Goal: Task Accomplishment & Management: Use online tool/utility

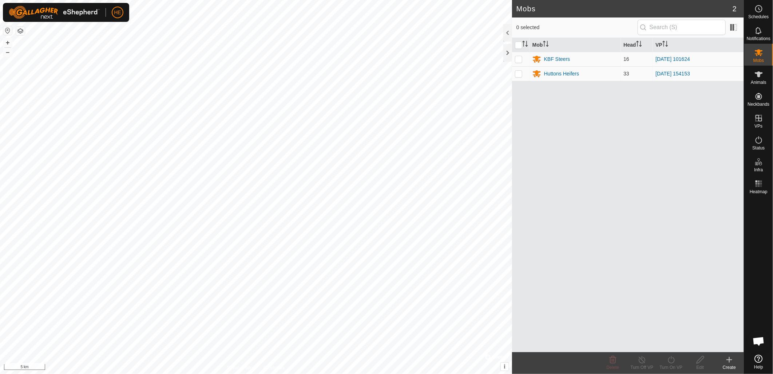
click at [386, 0] on html "HE Schedules Notifications Mobs Animals Neckbands VPs Status Infra Heatmap Help…" at bounding box center [386, 187] width 773 height 374
click at [734, 363] on create-svg-icon at bounding box center [729, 359] width 29 height 9
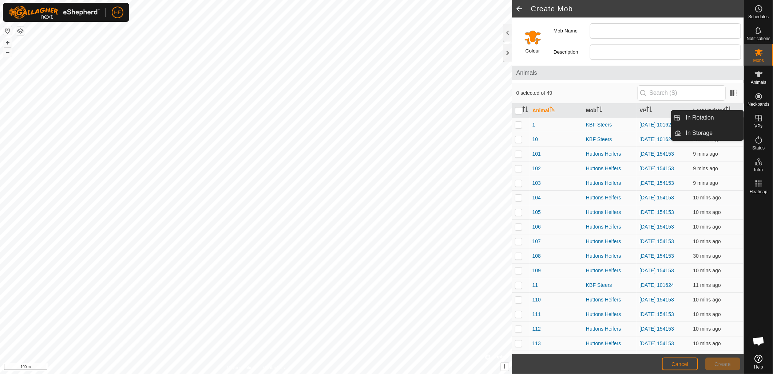
click at [760, 120] on icon at bounding box center [759, 118] width 9 height 9
click at [716, 130] on link "In Storage" at bounding box center [713, 133] width 62 height 15
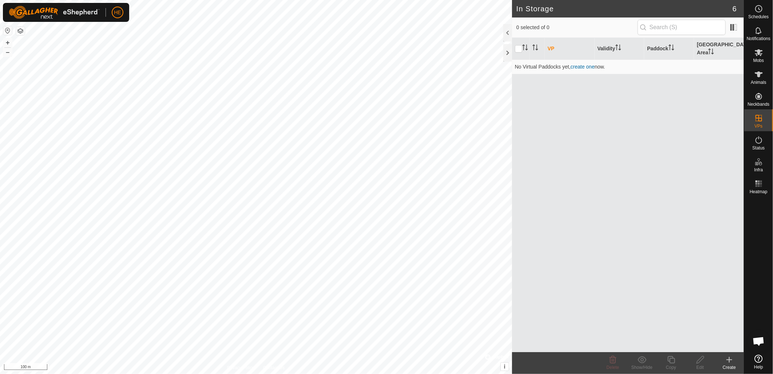
click at [729, 365] on div "Create" at bounding box center [729, 367] width 29 height 7
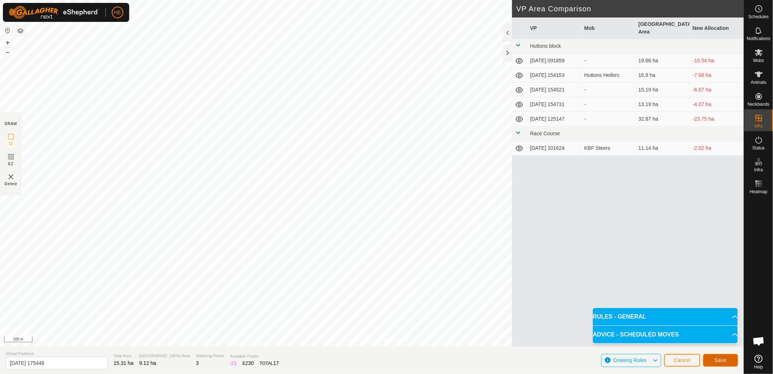
click at [732, 362] on button "Save" at bounding box center [721, 360] width 35 height 13
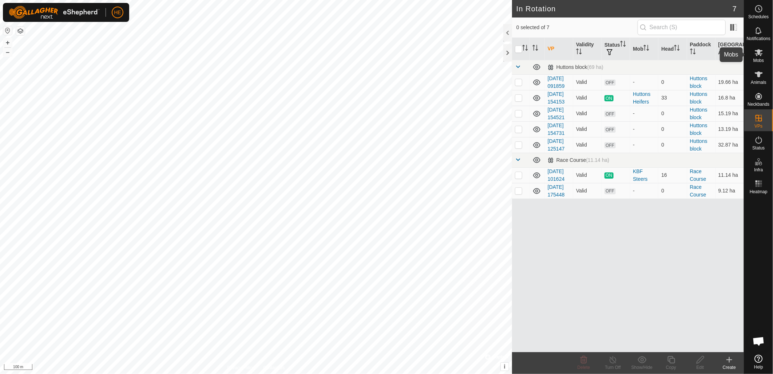
click at [760, 55] on icon at bounding box center [759, 52] width 8 height 7
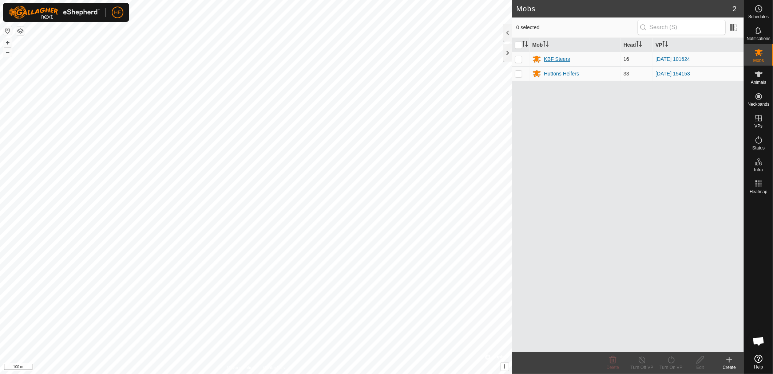
click at [563, 61] on div "KBF Steers" at bounding box center [557, 59] width 26 height 8
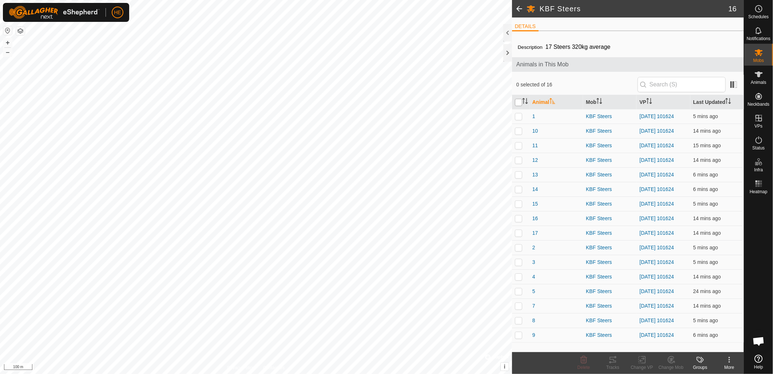
click at [522, 105] on input "checkbox" at bounding box center [518, 102] width 7 height 7
checkbox input "true"
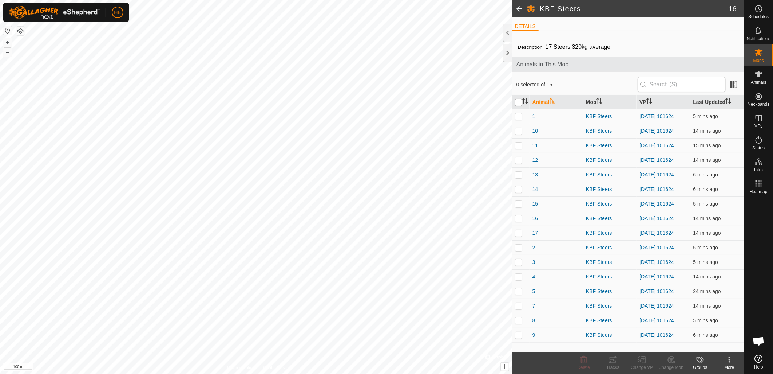
checkbox input "true"
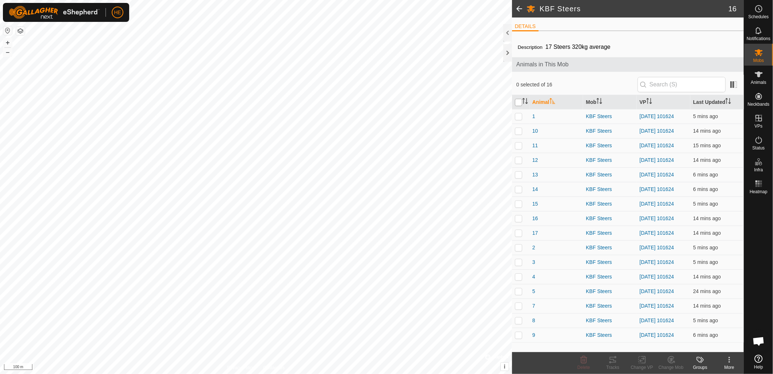
checkbox input "true"
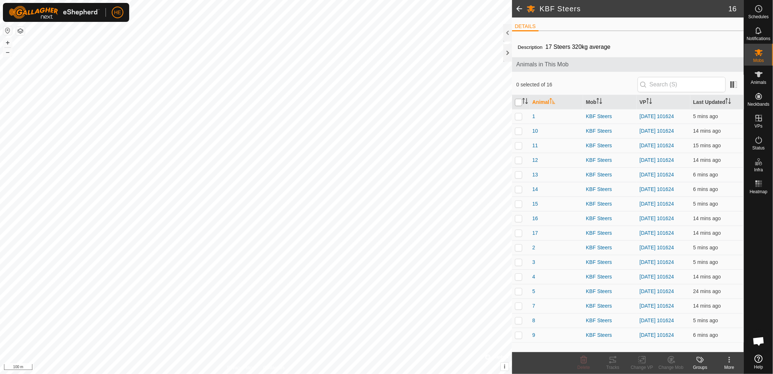
checkbox input "true"
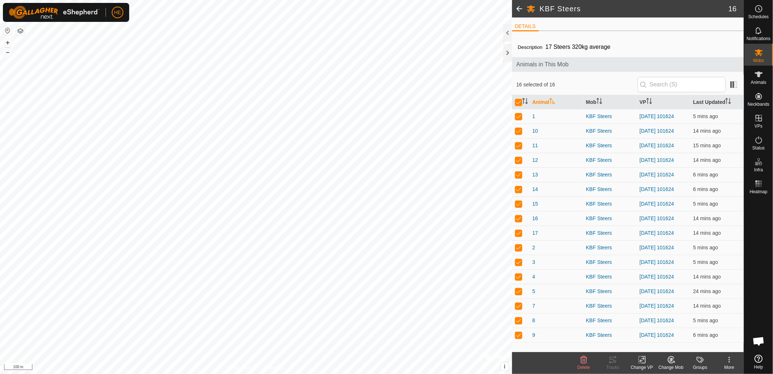
click at [645, 364] on div "Change VP" at bounding box center [642, 367] width 29 height 7
click at [654, 328] on link "Choose VP..." at bounding box center [664, 328] width 72 height 15
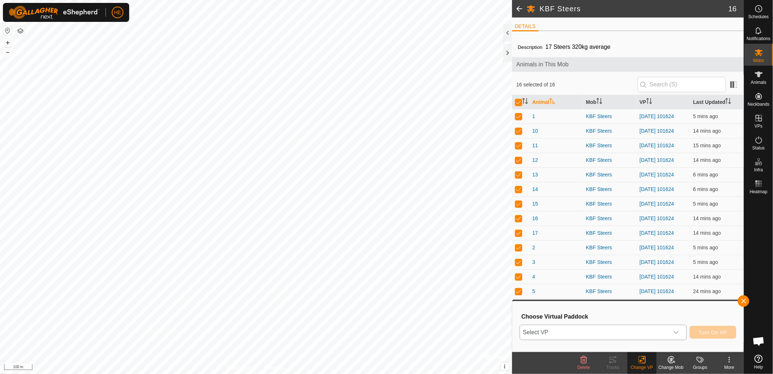
click at [639, 333] on span "Select VP" at bounding box center [594, 332] width 149 height 15
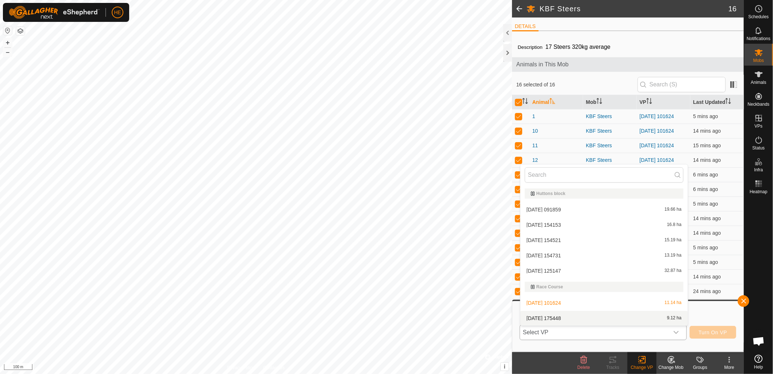
click at [557, 318] on li "[DATE] 175448 9.12 ha" at bounding box center [605, 318] width 168 height 15
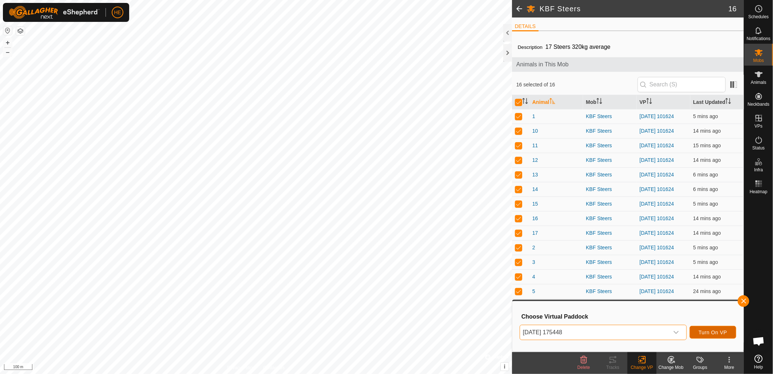
click at [717, 334] on span "Turn On VP" at bounding box center [713, 332] width 28 height 6
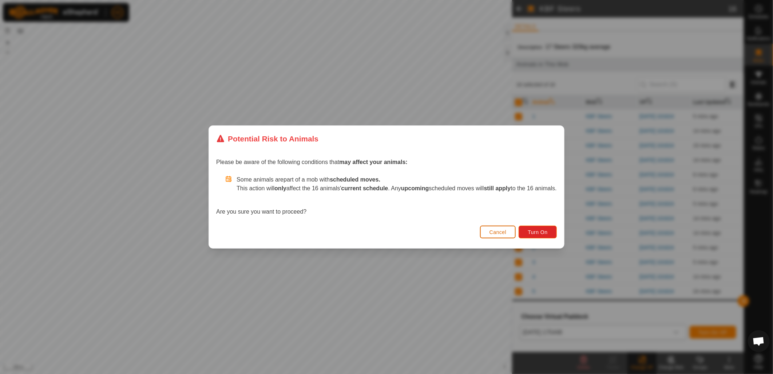
click at [512, 233] on button "Cancel" at bounding box center [498, 231] width 36 height 13
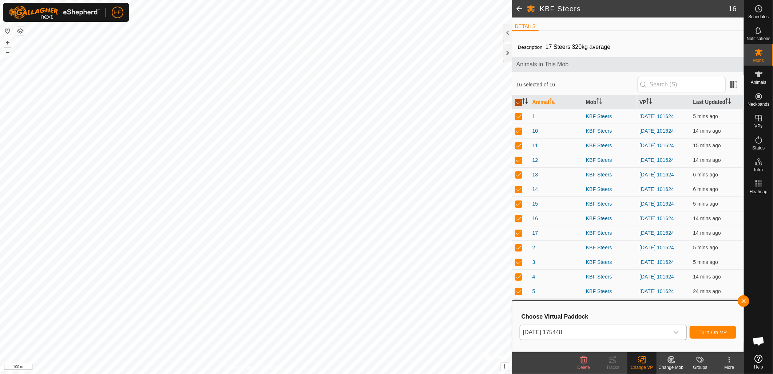
click at [522, 104] on input "checkbox" at bounding box center [518, 102] width 7 height 7
checkbox input "false"
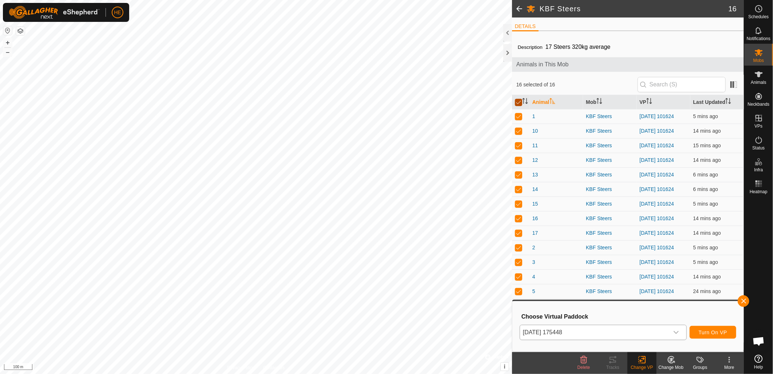
checkbox input "false"
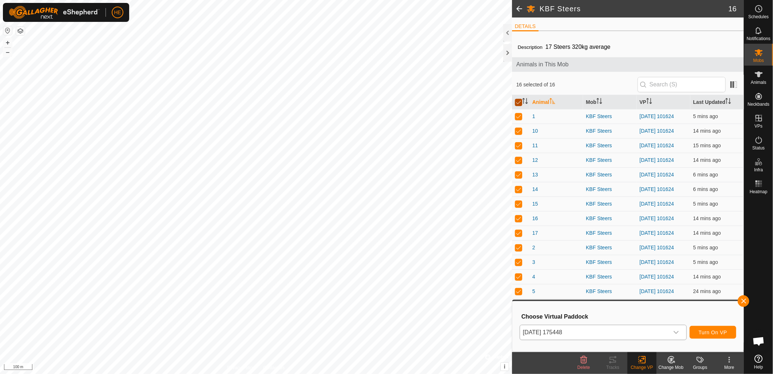
checkbox input "false"
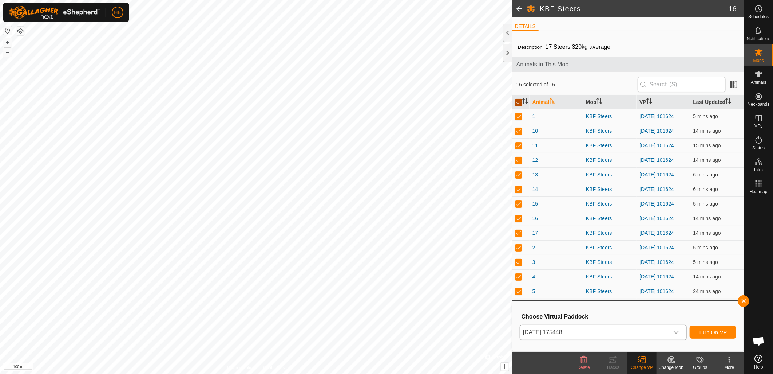
checkbox input "false"
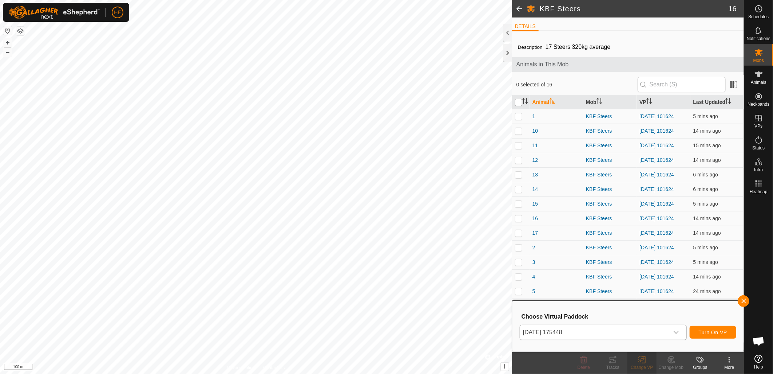
click at [517, 102] on input "checkbox" at bounding box center [518, 102] width 7 height 7
checkbox input "true"
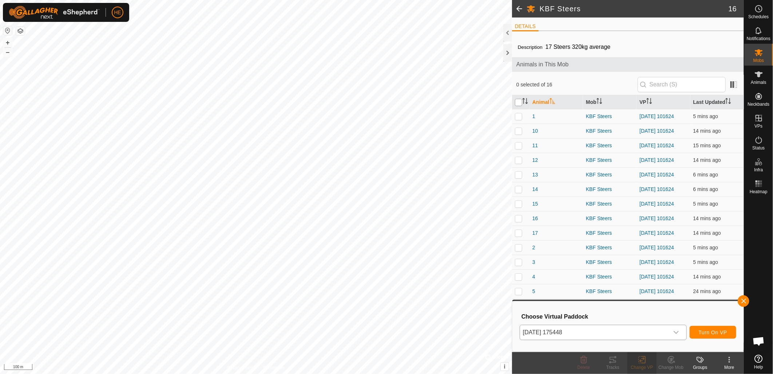
checkbox input "true"
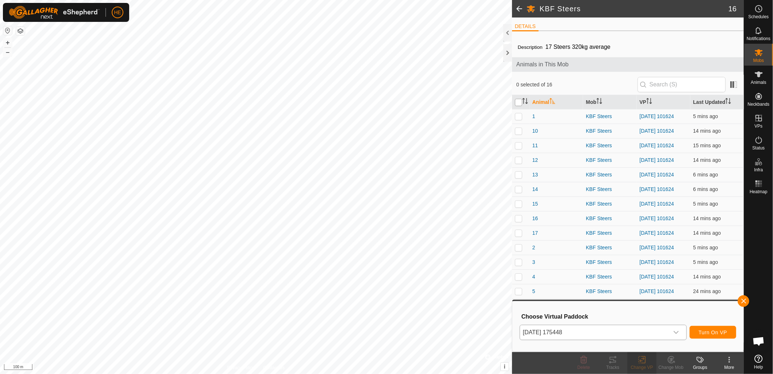
checkbox input "true"
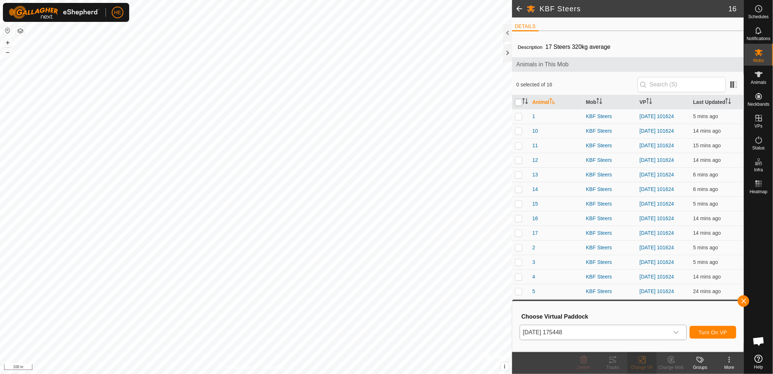
checkbox input "true"
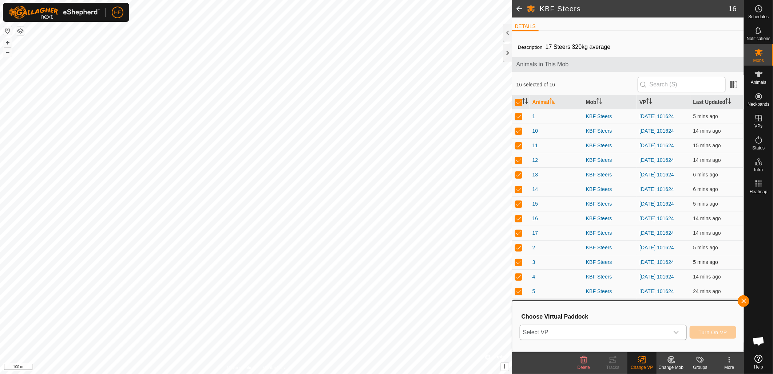
drag, startPoint x: 561, startPoint y: 231, endPoint x: 555, endPoint y: 258, distance: 27.6
click at [555, 258] on td "3" at bounding box center [557, 262] width 54 height 15
click at [657, 330] on span "Select VP" at bounding box center [594, 332] width 149 height 15
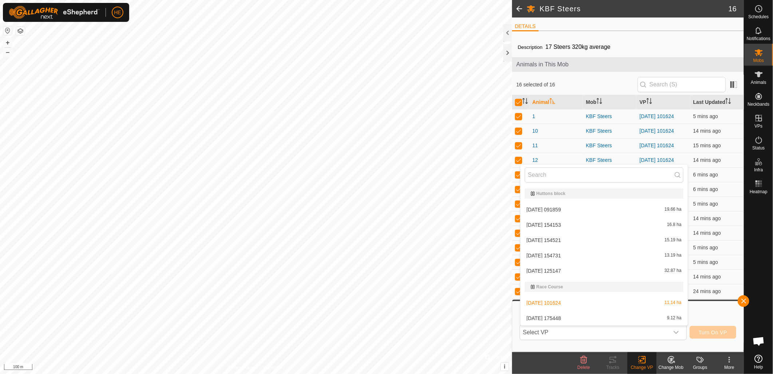
click at [547, 319] on li "[DATE] 175448 9.12 ha" at bounding box center [605, 318] width 168 height 15
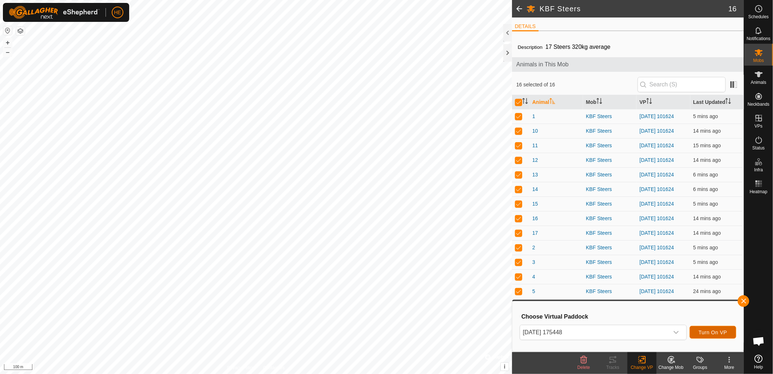
click at [722, 333] on span "Turn On VP" at bounding box center [713, 332] width 28 height 6
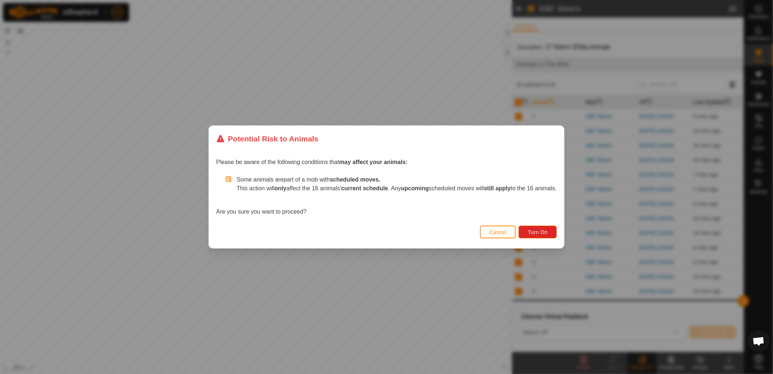
click at [507, 233] on span "Cancel" at bounding box center [498, 232] width 17 height 6
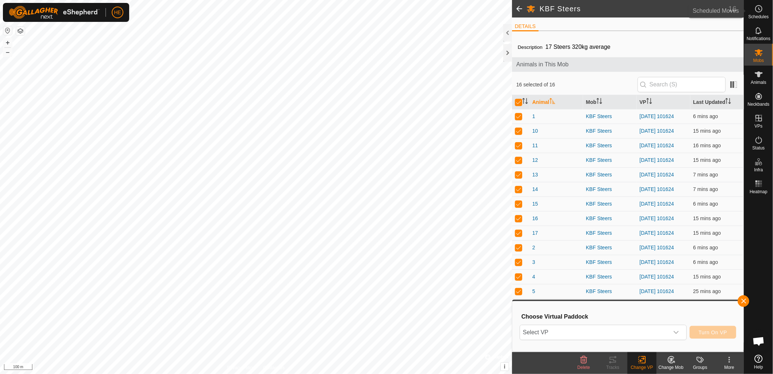
click at [760, 12] on icon at bounding box center [759, 8] width 9 height 9
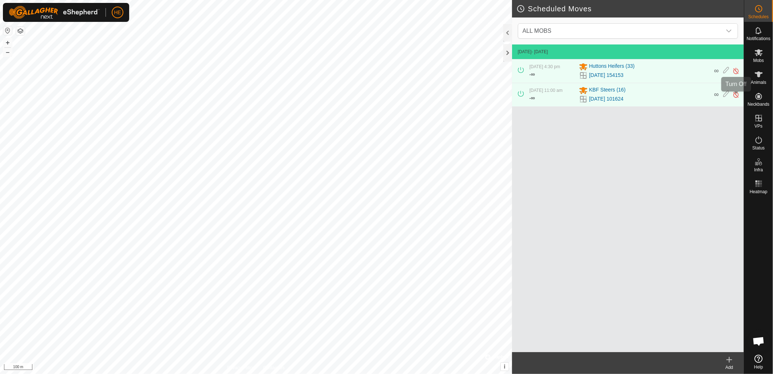
click at [735, 97] on img at bounding box center [736, 95] width 7 height 8
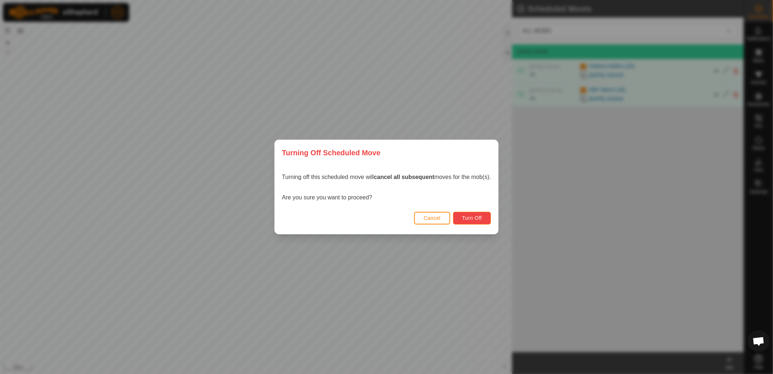
click at [480, 219] on span "Turn Off" at bounding box center [472, 218] width 20 height 6
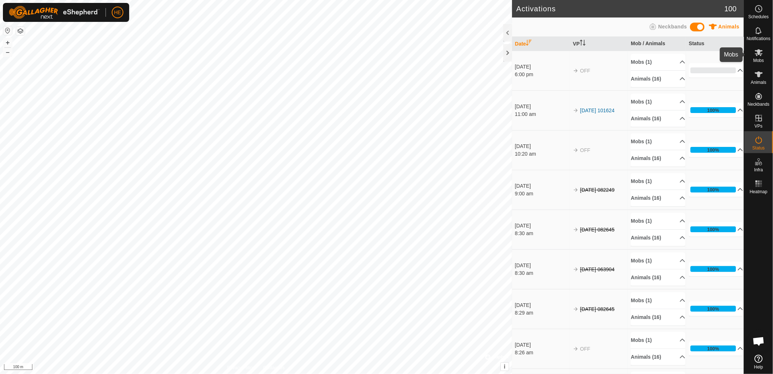
click at [759, 56] on icon at bounding box center [759, 52] width 9 height 9
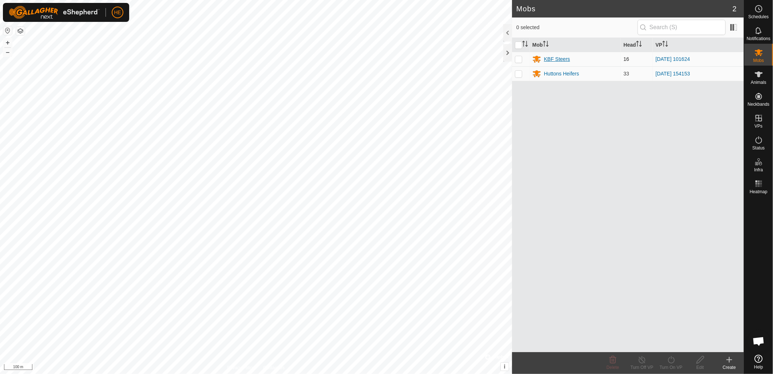
click at [554, 61] on div "KBF Steers" at bounding box center [557, 59] width 26 height 8
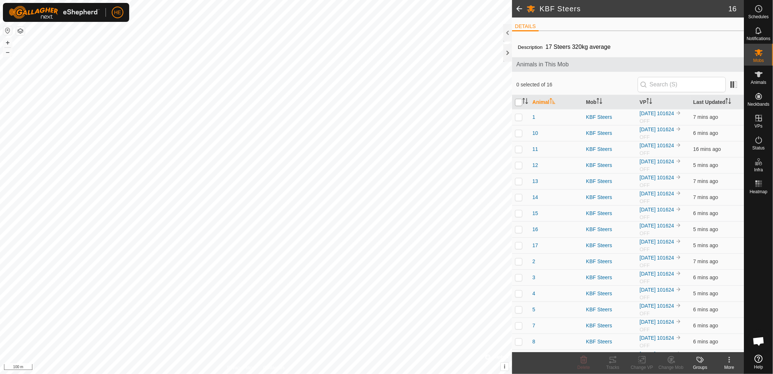
click at [522, 104] on input "checkbox" at bounding box center [518, 102] width 7 height 7
checkbox input "true"
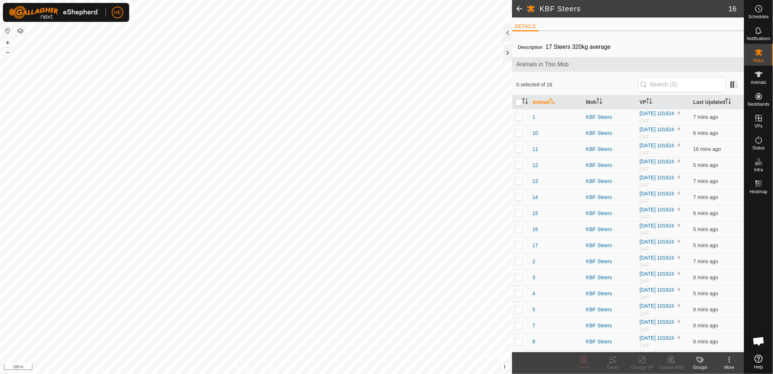
checkbox input "true"
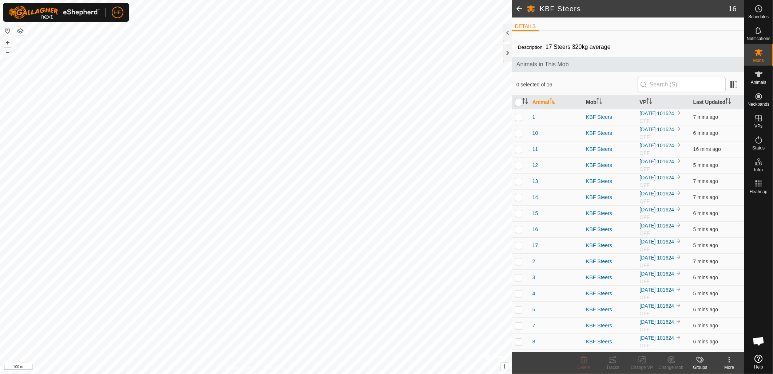
checkbox input "true"
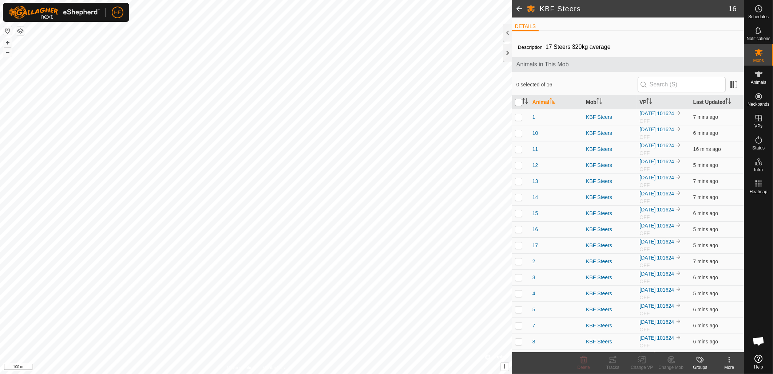
checkbox input "true"
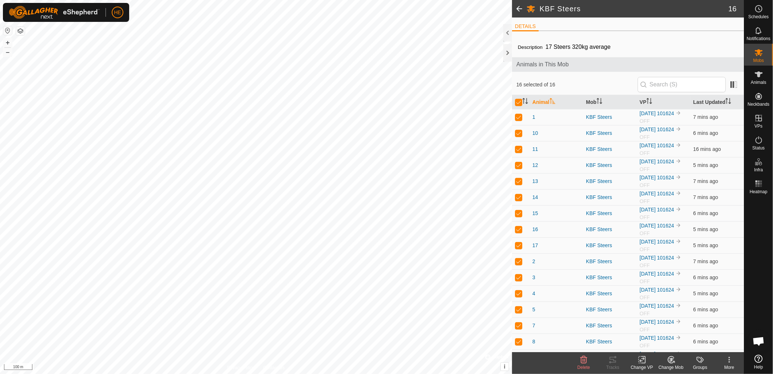
click at [643, 362] on icon at bounding box center [642, 359] width 9 height 9
click at [647, 330] on link "Choose VP..." at bounding box center [664, 328] width 72 height 15
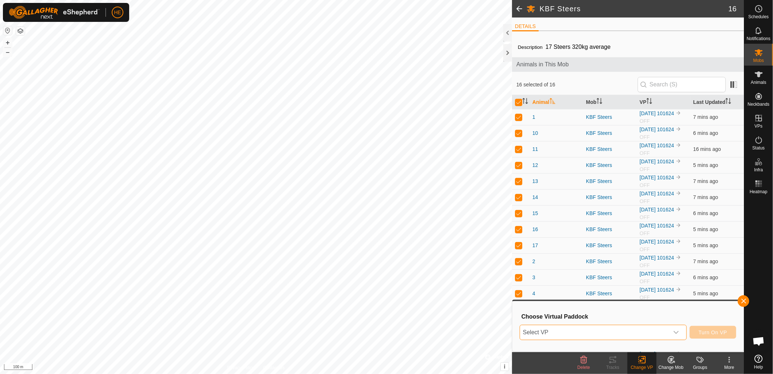
click at [623, 329] on span "Select VP" at bounding box center [594, 332] width 149 height 15
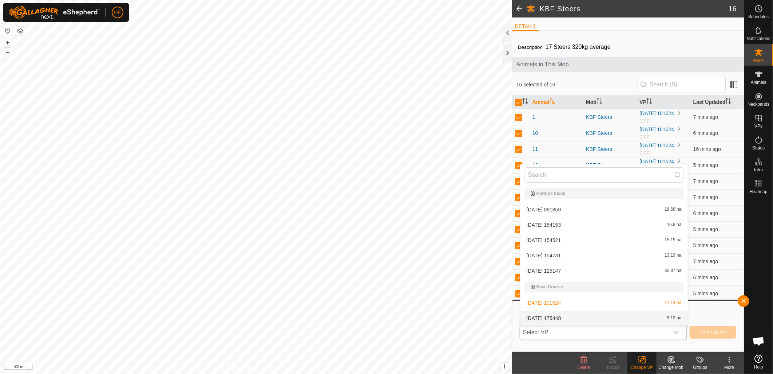
click at [598, 318] on li "[DATE] 175448 9.12 ha" at bounding box center [605, 318] width 168 height 15
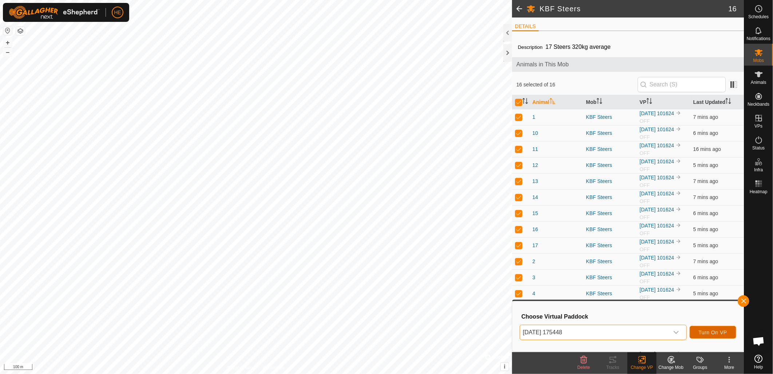
click at [721, 332] on span "Turn On VP" at bounding box center [713, 332] width 28 height 6
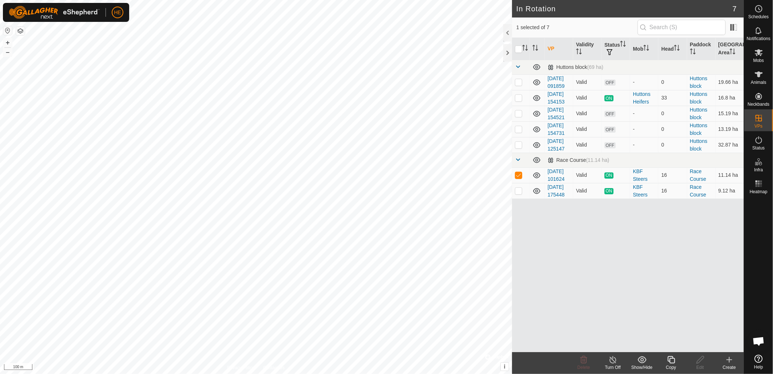
click at [615, 362] on line at bounding box center [613, 360] width 6 height 6
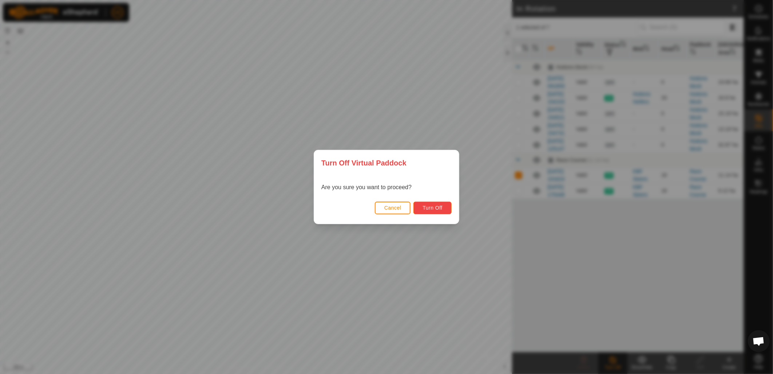
click at [436, 208] on span "Turn Off" at bounding box center [433, 208] width 20 height 6
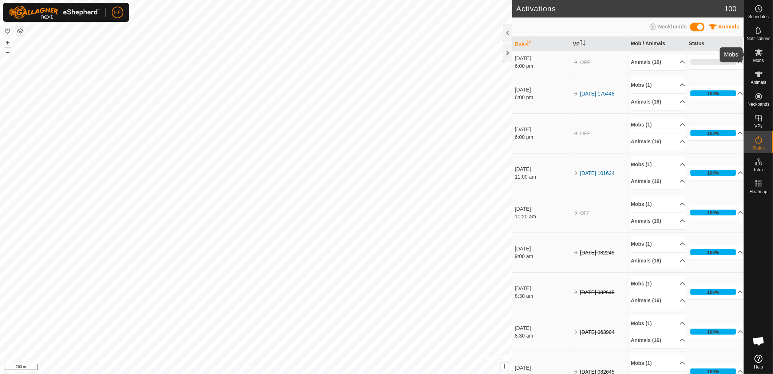
click at [759, 54] on icon at bounding box center [759, 52] width 8 height 7
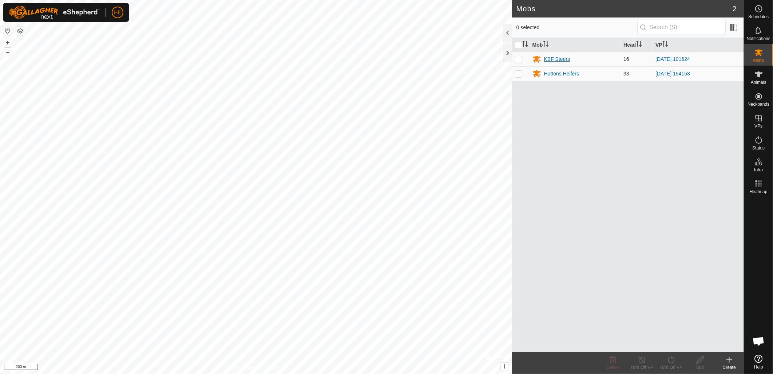
click at [551, 62] on div "KBF Steers" at bounding box center [557, 59] width 26 height 8
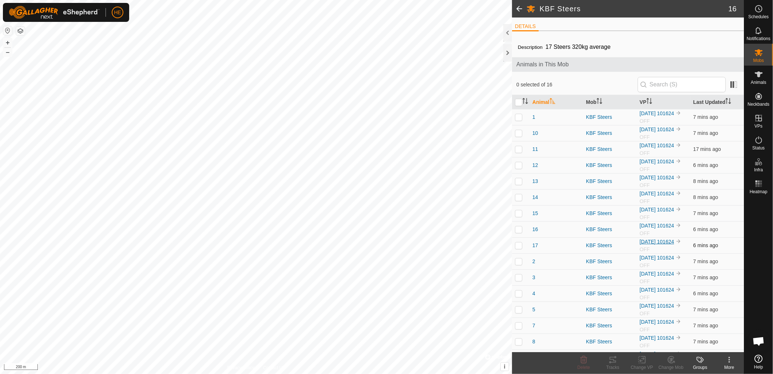
click at [667, 241] on link "[DATE] 101624" at bounding box center [657, 242] width 35 height 6
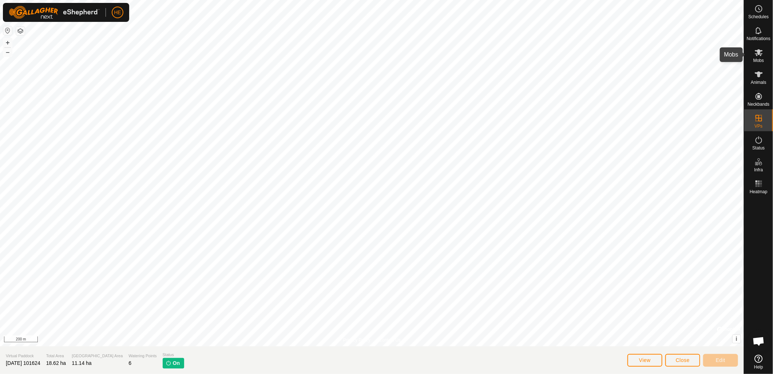
click at [756, 54] on icon at bounding box center [759, 52] width 8 height 7
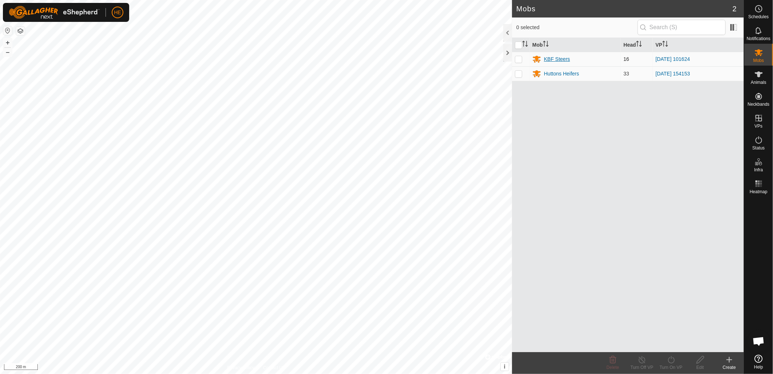
click at [550, 59] on div "KBF Steers" at bounding box center [557, 59] width 26 height 8
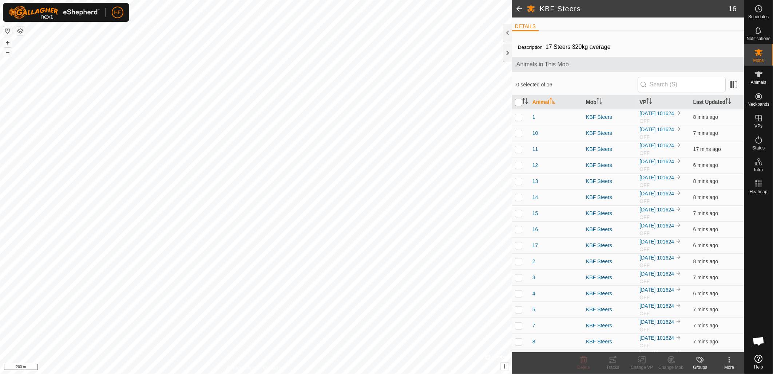
click at [516, 103] on input "checkbox" at bounding box center [518, 102] width 7 height 7
checkbox input "true"
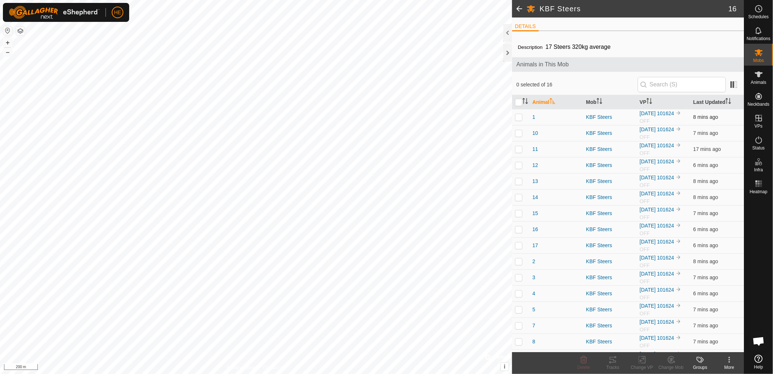
checkbox input "true"
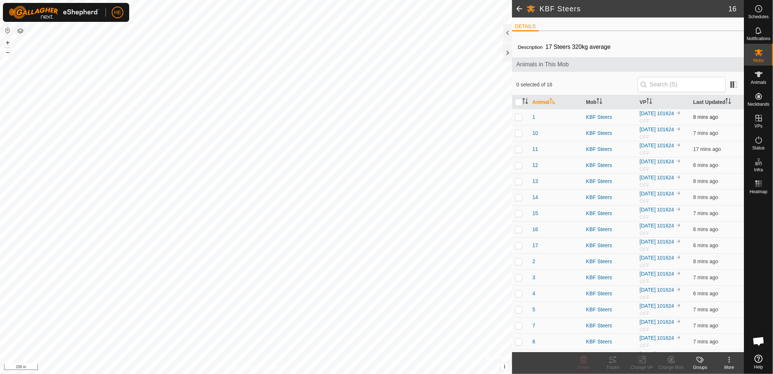
checkbox input "true"
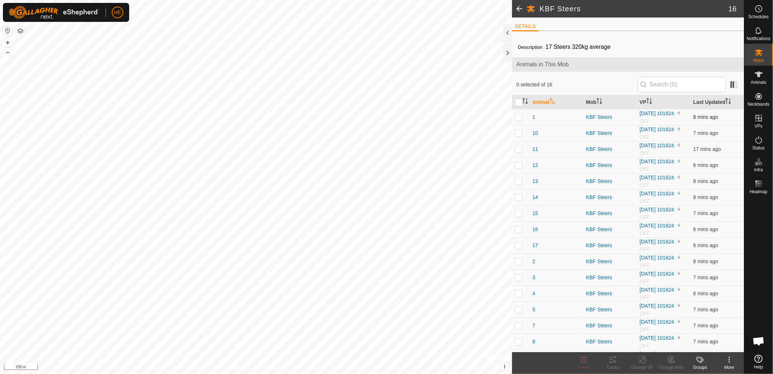
checkbox input "true"
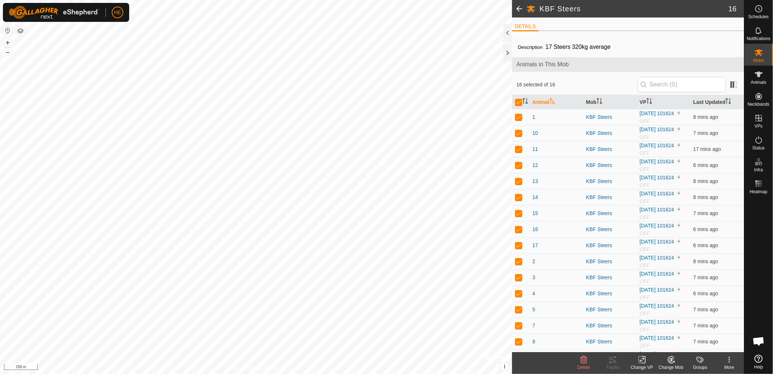
click at [645, 364] on div "Change VP" at bounding box center [642, 367] width 29 height 7
click at [654, 328] on link "Choose VP..." at bounding box center [664, 328] width 72 height 15
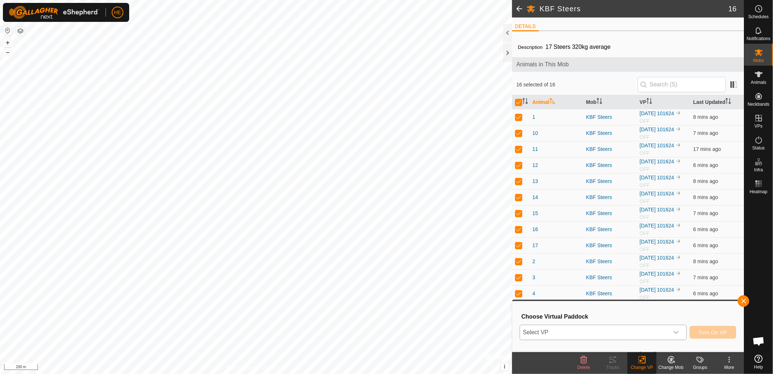
click at [627, 336] on span "Select VP" at bounding box center [594, 332] width 149 height 15
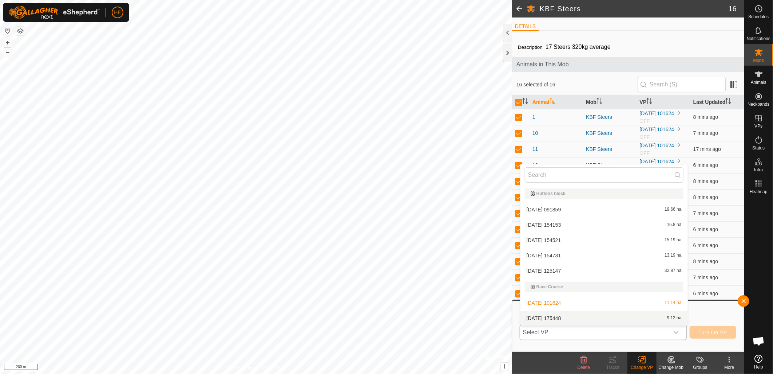
click at [610, 320] on li "[DATE] 175448 9.12 ha" at bounding box center [605, 318] width 168 height 15
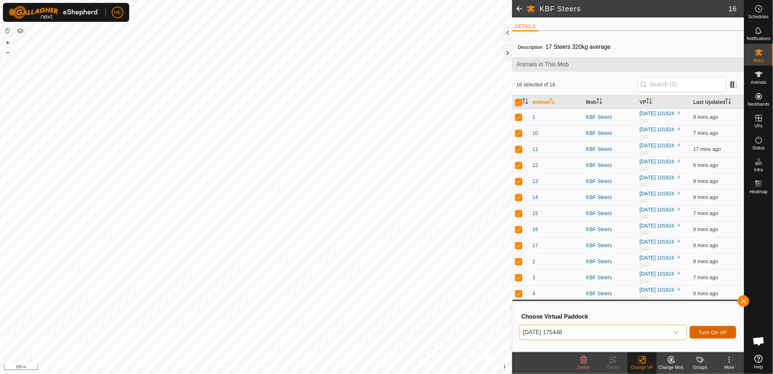
click at [714, 332] on span "Turn On VP" at bounding box center [713, 332] width 28 height 6
